Goal: Navigation & Orientation: Find specific page/section

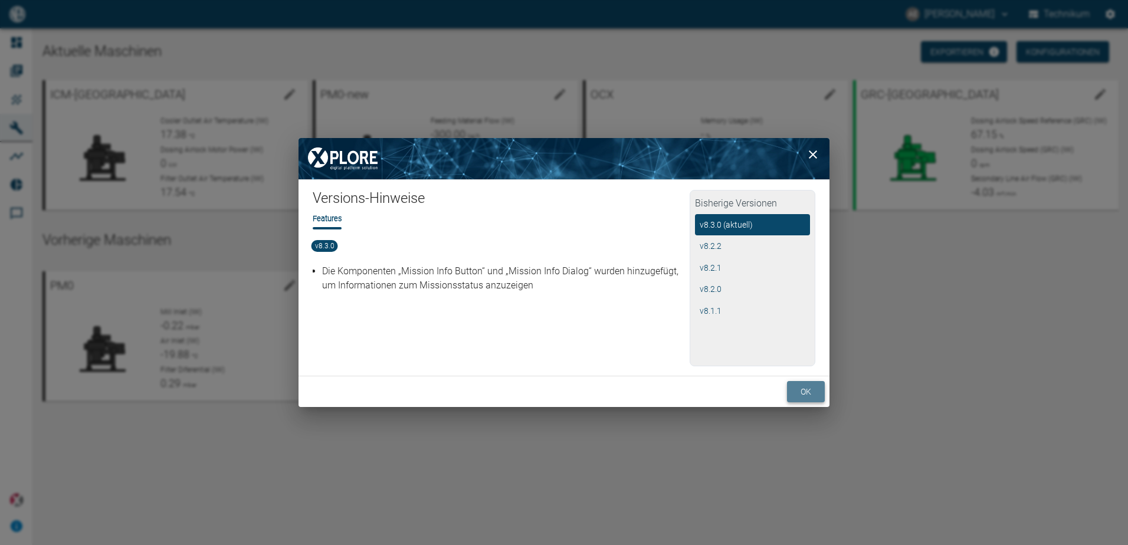
click at [819, 388] on button "ok" at bounding box center [806, 392] width 38 height 22
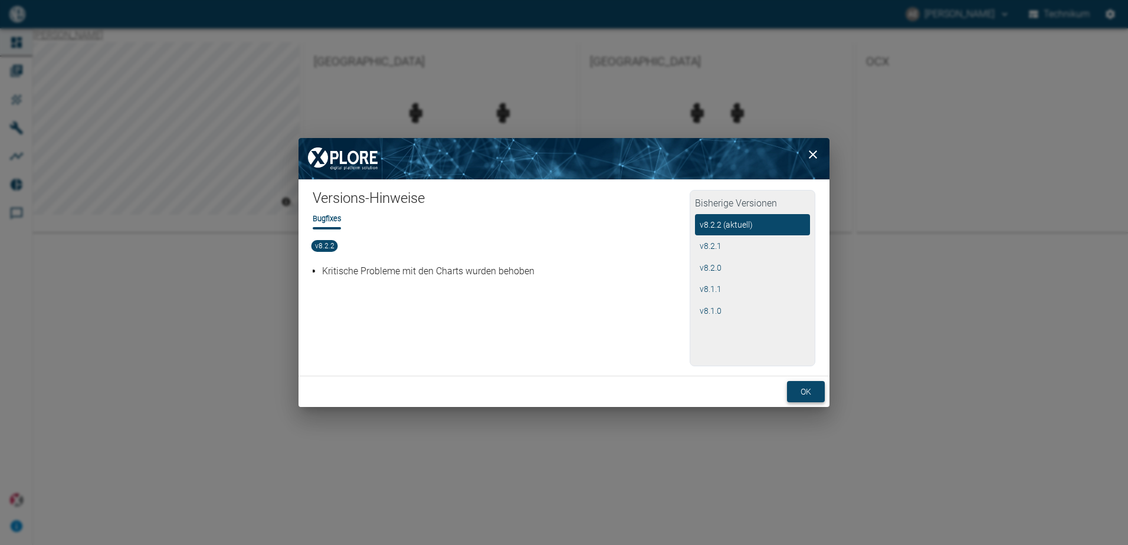
click at [810, 396] on button "ok" at bounding box center [806, 392] width 38 height 22
